Goal: Task Accomplishment & Management: Complete application form

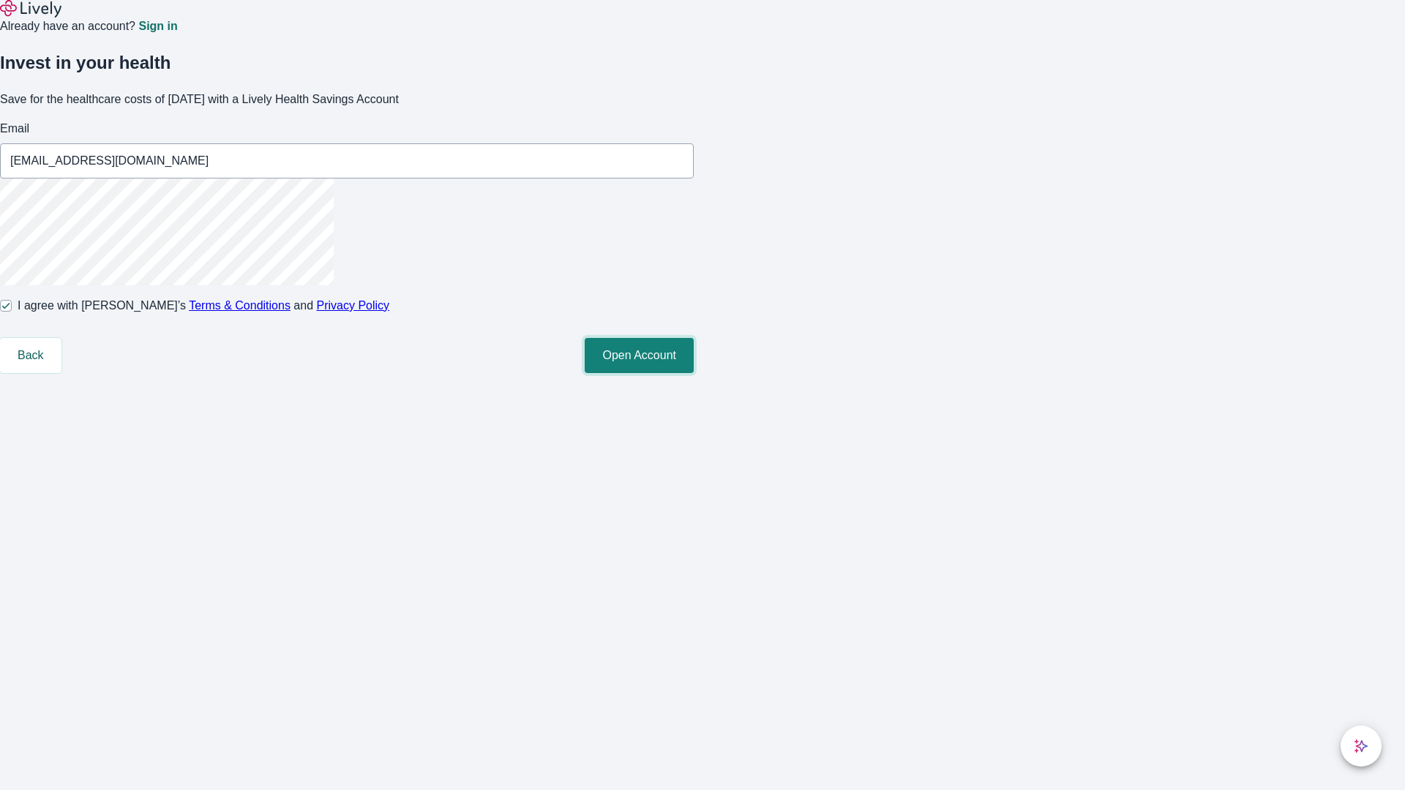
click at [694, 373] on button "Open Account" at bounding box center [639, 355] width 109 height 35
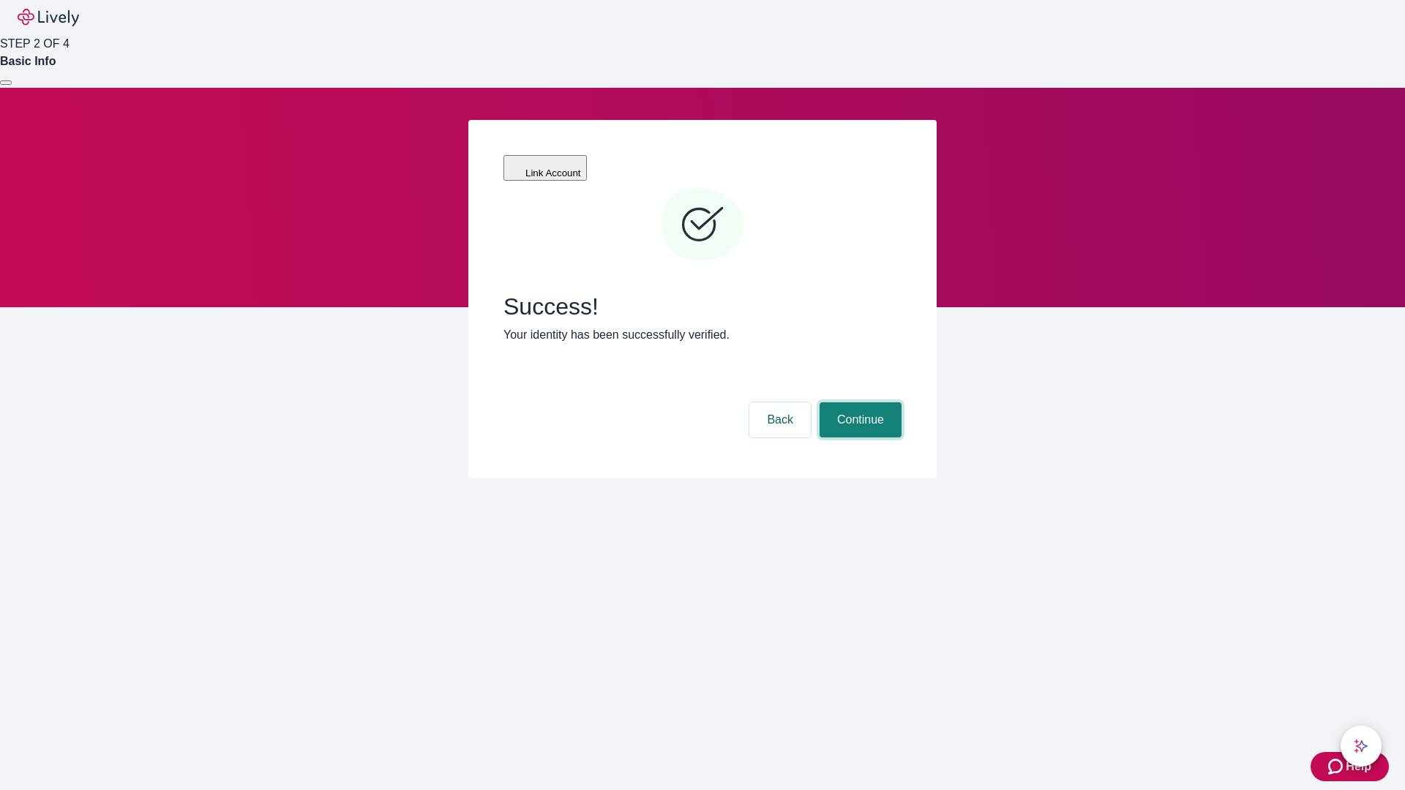
click at [859, 403] on button "Continue" at bounding box center [861, 420] width 82 height 35
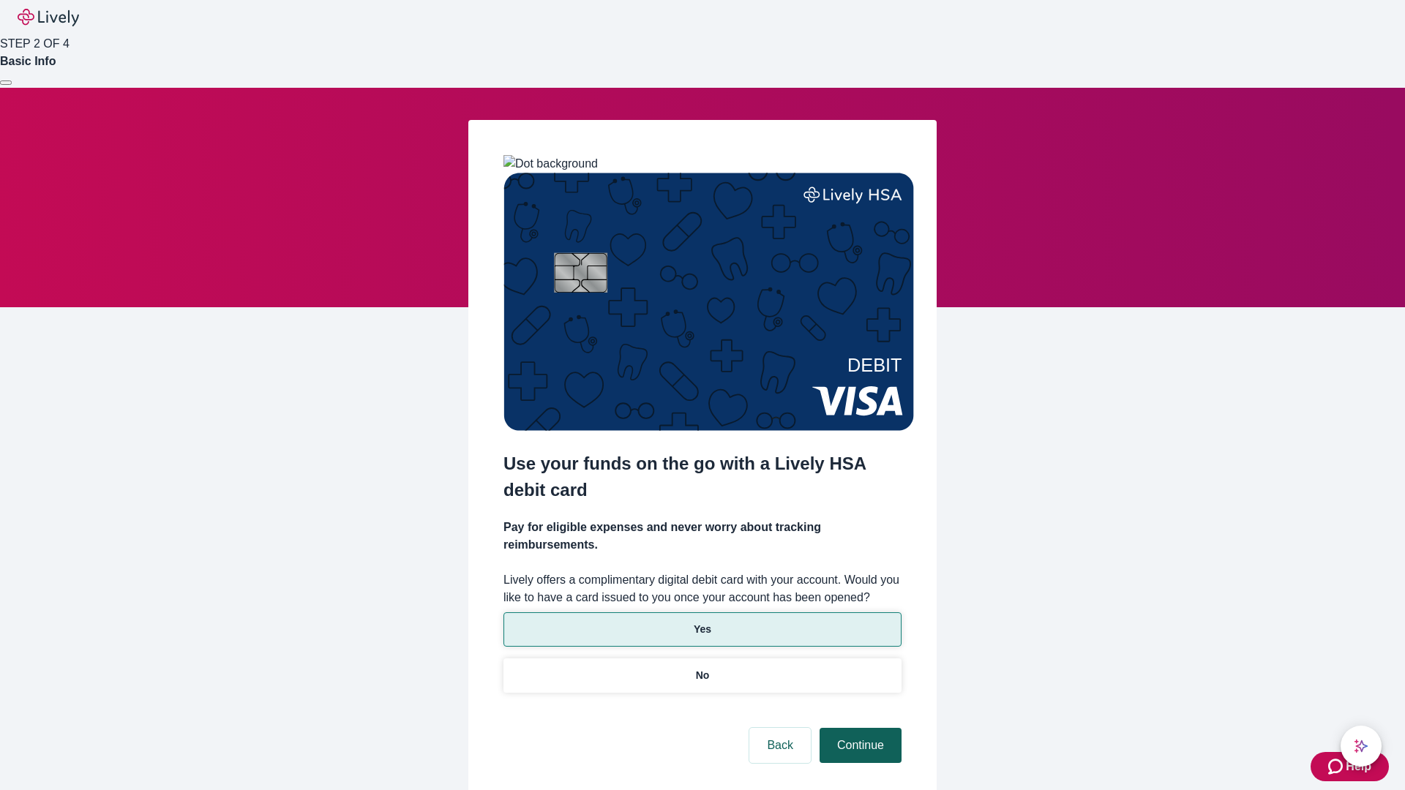
click at [702, 622] on p "Yes" at bounding box center [703, 629] width 18 height 15
click at [859, 728] on button "Continue" at bounding box center [861, 745] width 82 height 35
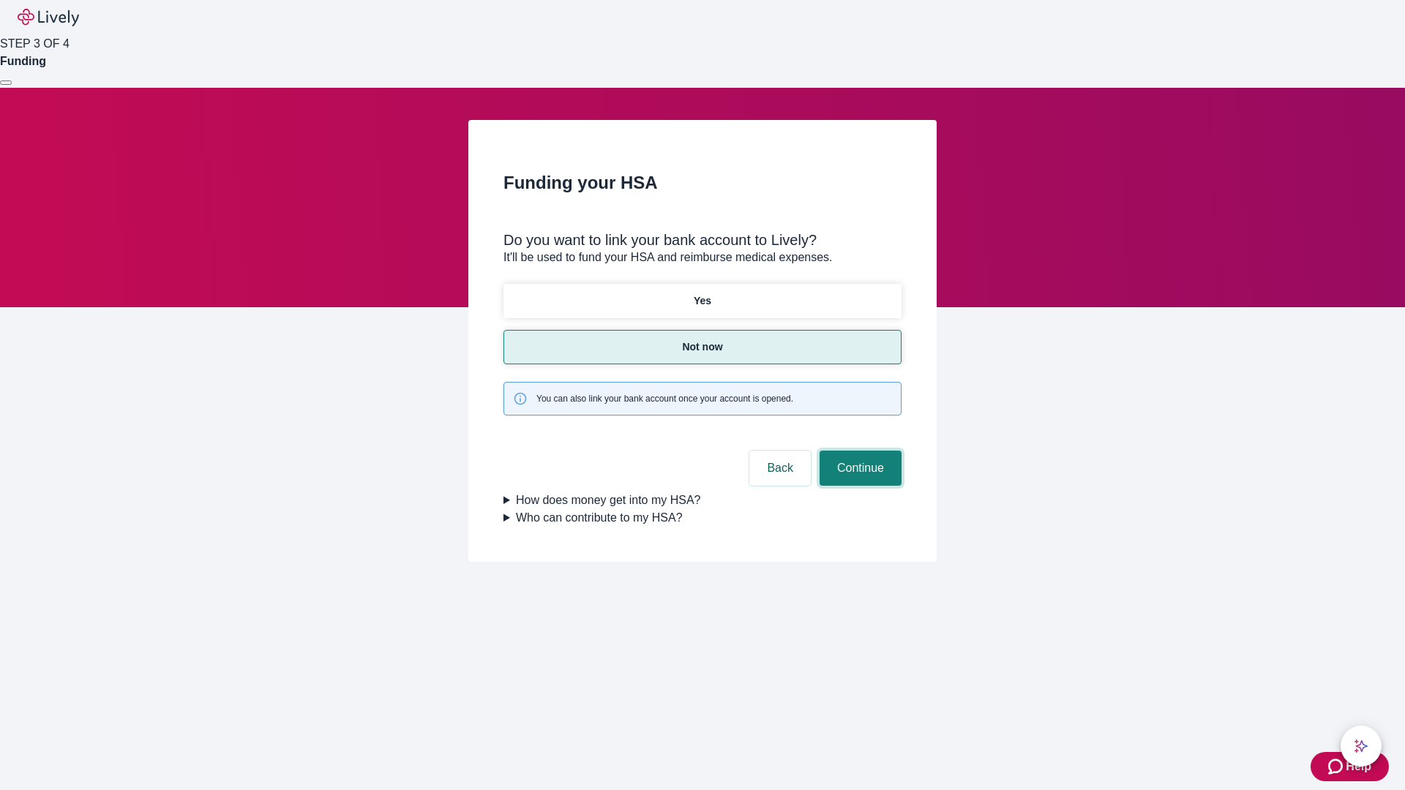
click at [859, 451] on button "Continue" at bounding box center [861, 468] width 82 height 35
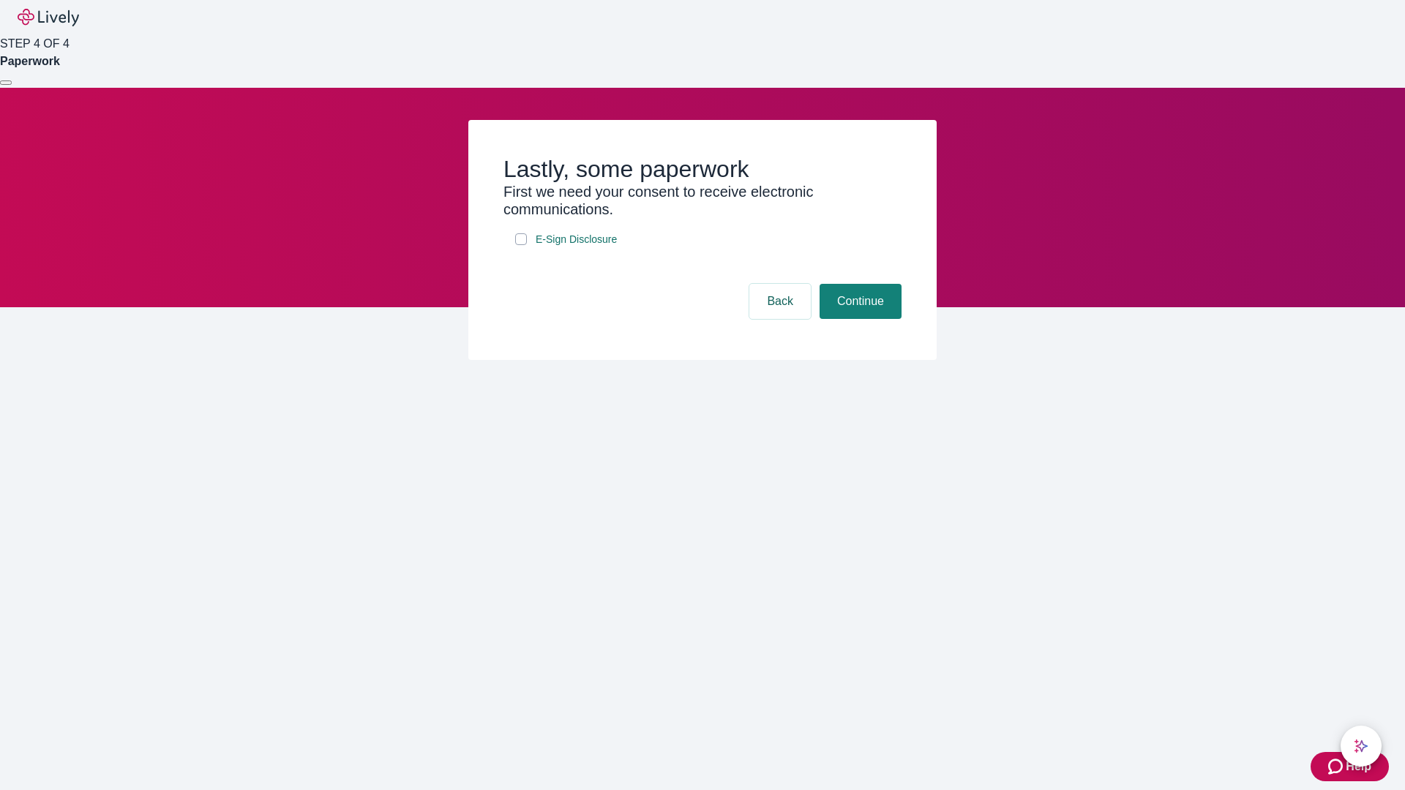
click at [521, 245] on input "E-Sign Disclosure" at bounding box center [521, 239] width 12 height 12
checkbox input "true"
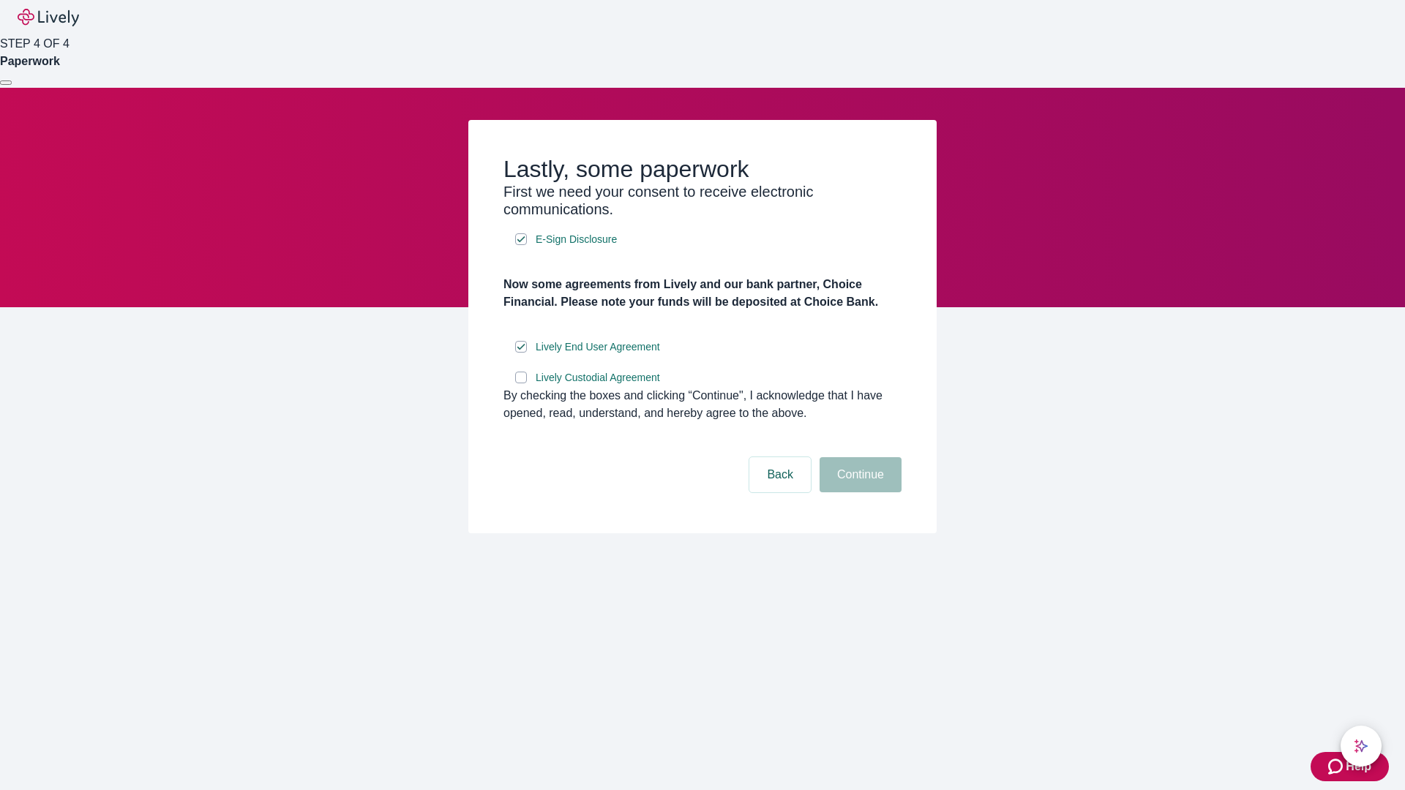
click at [521, 384] on input "Lively Custodial Agreement" at bounding box center [521, 378] width 12 height 12
checkbox input "true"
click at [859, 493] on button "Continue" at bounding box center [861, 474] width 82 height 35
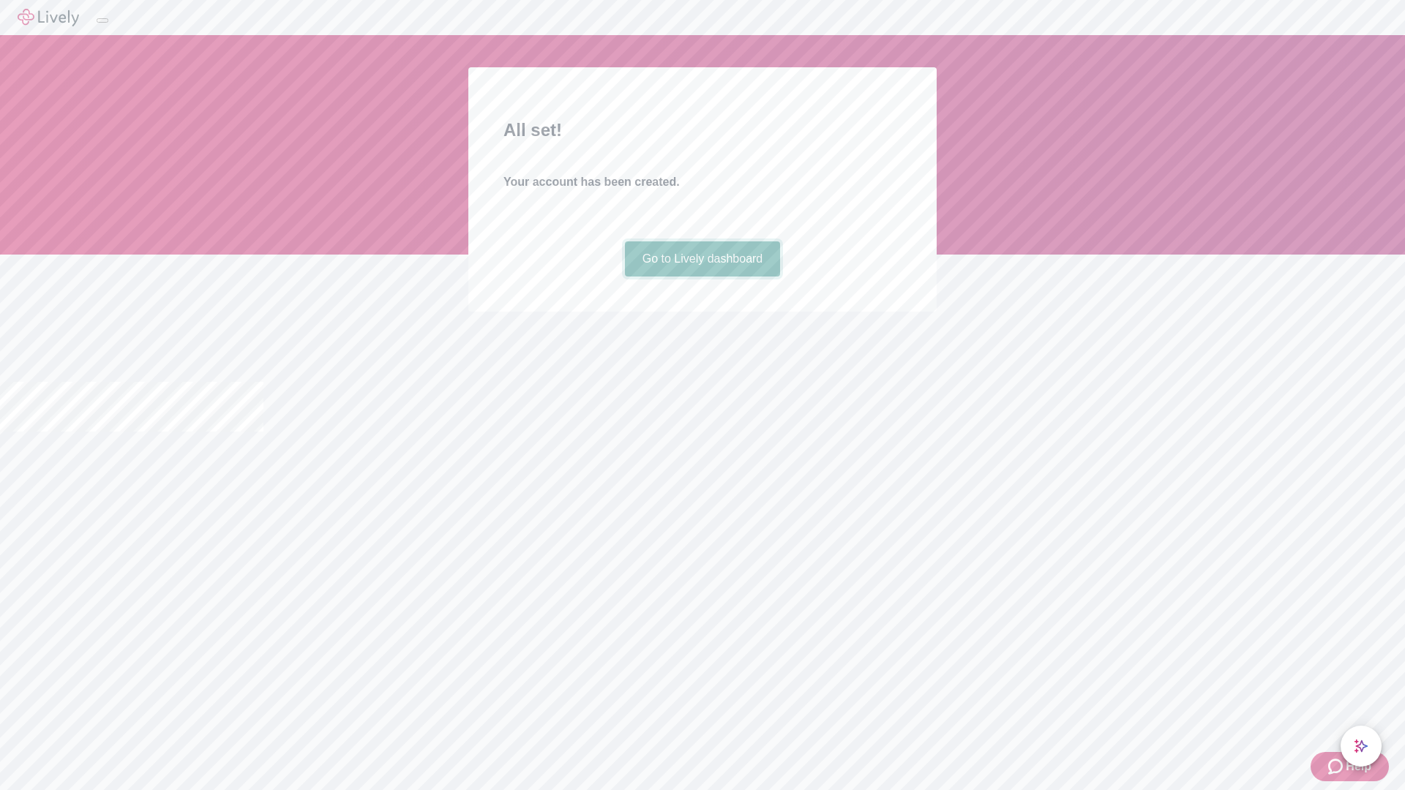
click at [702, 277] on link "Go to Lively dashboard" at bounding box center [703, 259] width 156 height 35
